Goal: Task Accomplishment & Management: Use online tool/utility

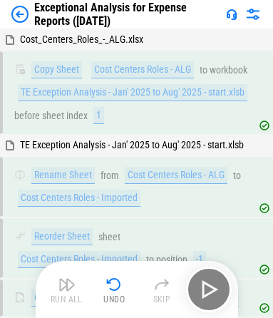
scroll to position [11450, 0]
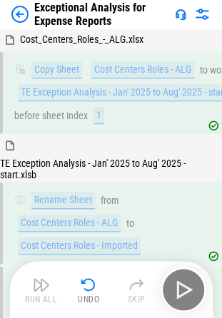
click at [22, 16] on img at bounding box center [19, 14] width 17 height 17
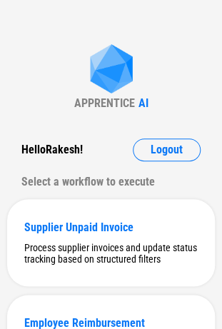
click at [14, 19] on div "APPRENTICE AI Hello Rakesh ! Logout Select a workflow to execute Supplier Unpai…" at bounding box center [111, 327] width 222 height 654
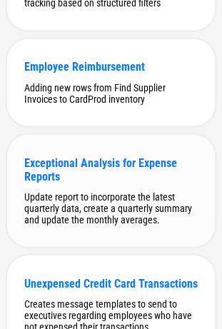
click at [102, 168] on div "Exceptional Analysis for Expense Reports" at bounding box center [110, 169] width 173 height 27
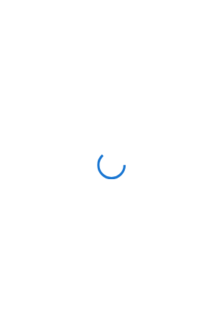
scroll to position [0, 0]
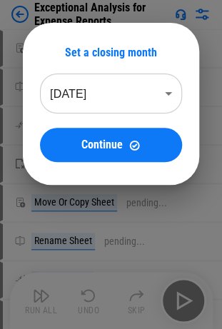
click at [87, 86] on body "Exceptional Analysis for Expense Reports Move Or Copy Sheet pending... Rename S…" at bounding box center [111, 164] width 222 height 329
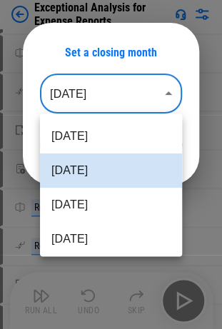
scroll to position [14, 0]
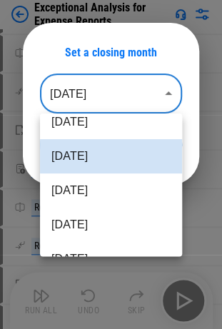
click at [71, 231] on li "[DATE]" at bounding box center [111, 225] width 142 height 34
type input "********"
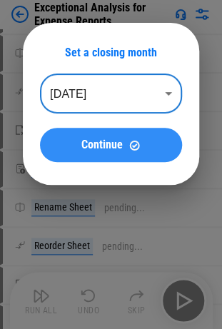
click at [116, 154] on button "Continue" at bounding box center [111, 145] width 142 height 34
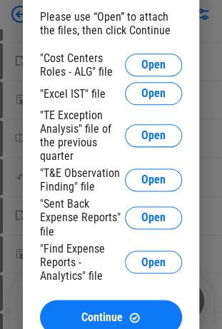
scroll to position [102, 0]
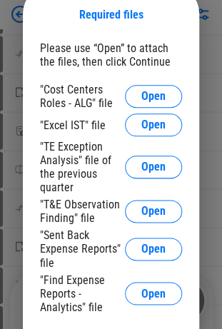
scroll to position [0, 0]
